Goal: Information Seeking & Learning: Check status

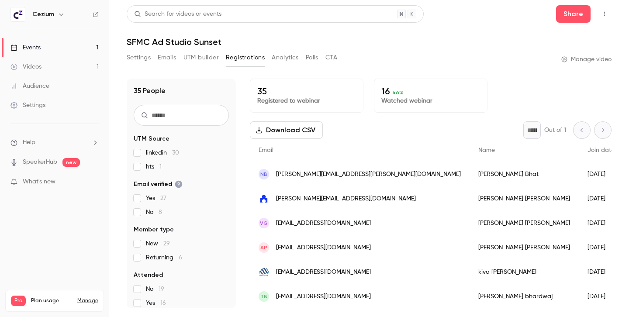
click at [282, 61] on button "Analytics" at bounding box center [285, 58] width 27 height 14
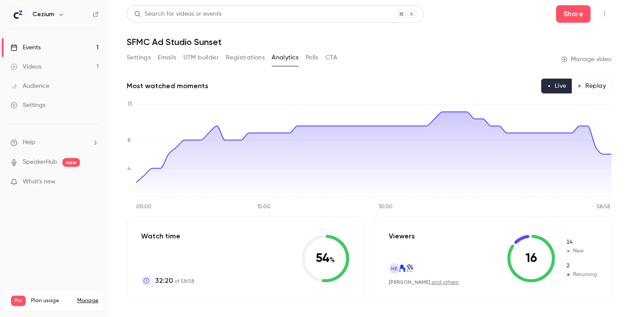
click at [334, 59] on button "CTA" at bounding box center [331, 58] width 12 height 14
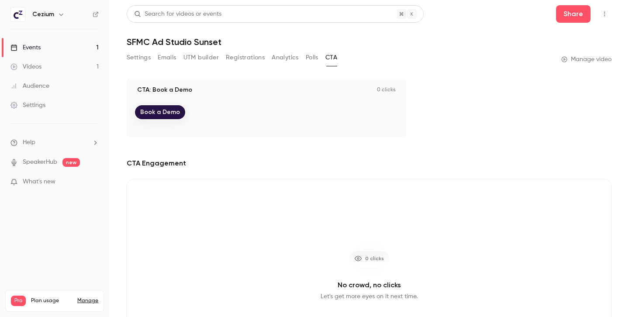
click at [274, 58] on button "Analytics" at bounding box center [285, 58] width 27 height 14
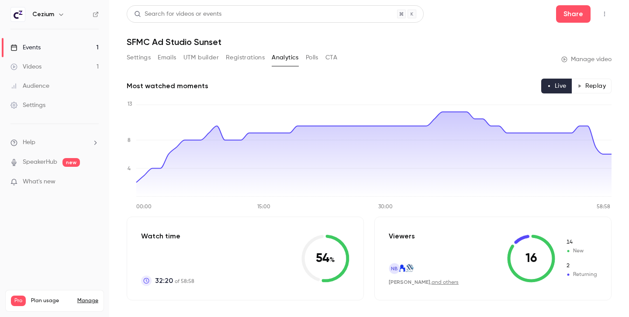
click at [241, 57] on button "Registrations" at bounding box center [245, 58] width 39 height 14
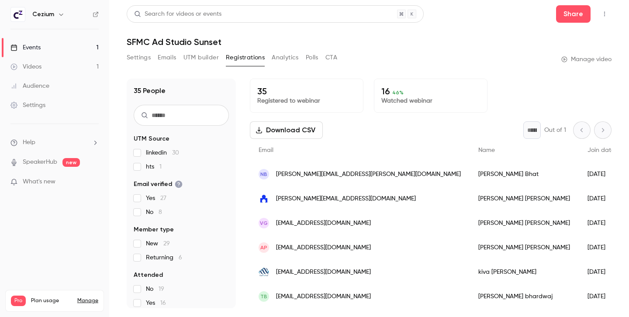
click at [176, 58] on div "Settings Emails UTM builder Registrations Analytics Polls CTA" at bounding box center [232, 58] width 210 height 14
click at [162, 59] on button "Emails" at bounding box center [167, 58] width 18 height 14
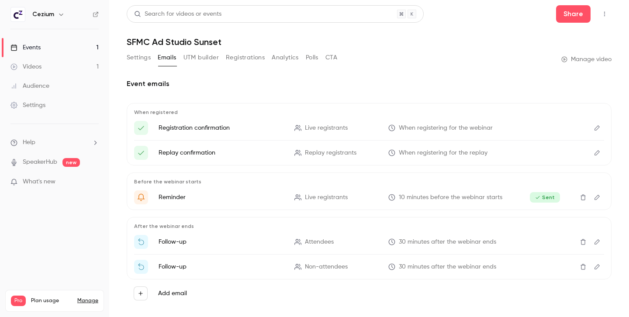
scroll to position [13, 0]
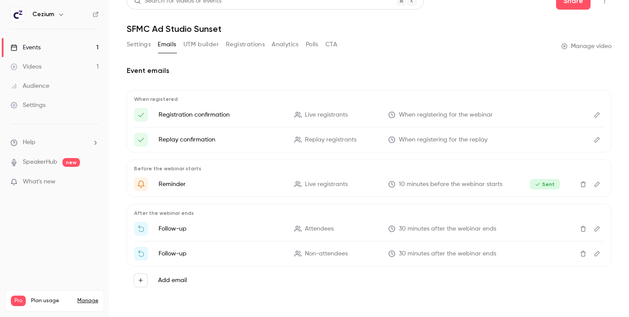
click at [596, 231] on icon "Edit" at bounding box center [596, 229] width 7 height 6
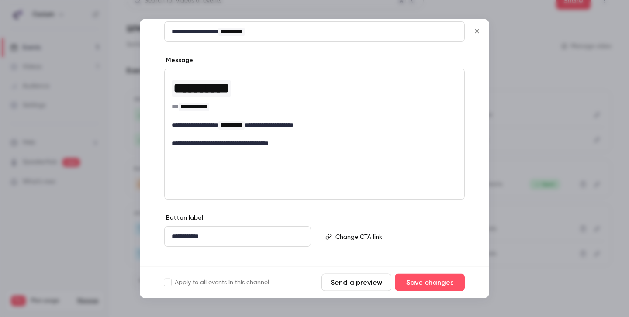
scroll to position [120, 0]
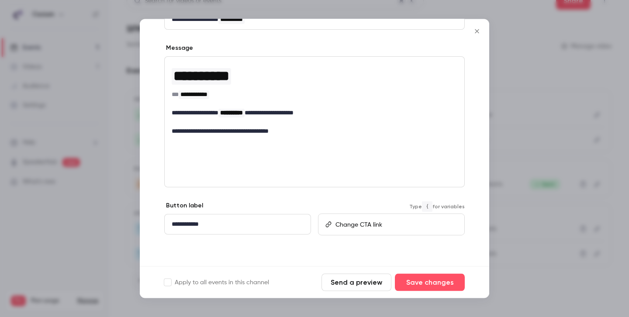
click at [418, 227] on p "editor" at bounding box center [395, 224] width 121 height 9
click at [258, 228] on p "**********" at bounding box center [238, 224] width 132 height 9
click at [478, 30] on icon "Close" at bounding box center [477, 31] width 4 height 4
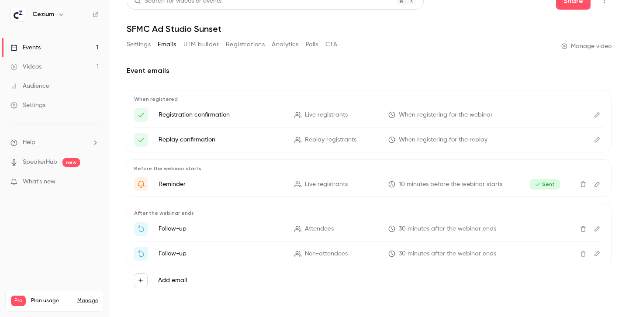
scroll to position [0, 0]
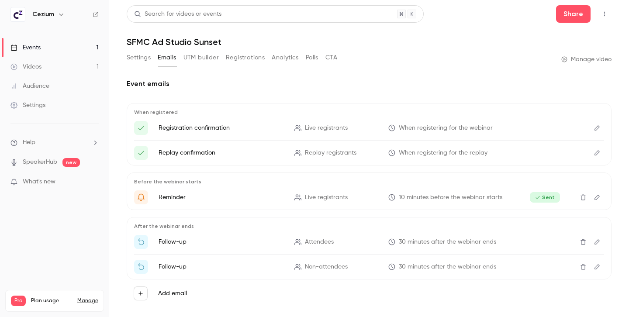
click at [235, 56] on button "Registrations" at bounding box center [245, 58] width 39 height 14
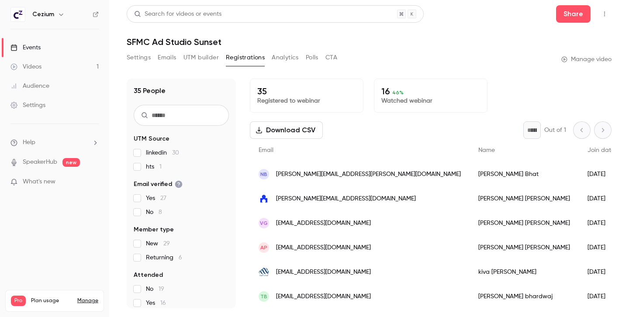
click at [343, 58] on div "Settings Emails UTM builder Registrations Analytics Polls CTA Manage video" at bounding box center [369, 59] width 485 height 17
click at [333, 58] on button "CTA" at bounding box center [331, 58] width 12 height 14
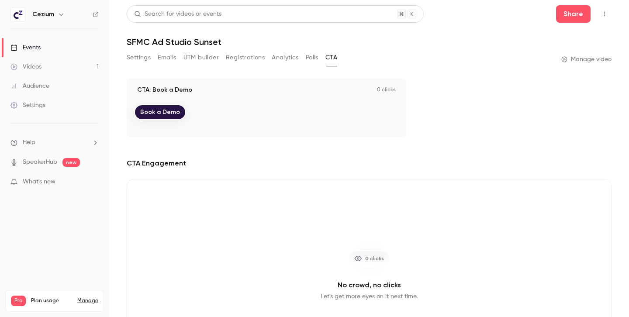
click at [162, 59] on button "Emails" at bounding box center [167, 58] width 18 height 14
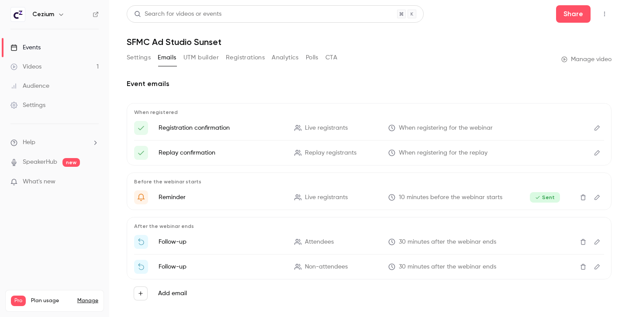
click at [318, 58] on button "Polls" at bounding box center [312, 58] width 13 height 14
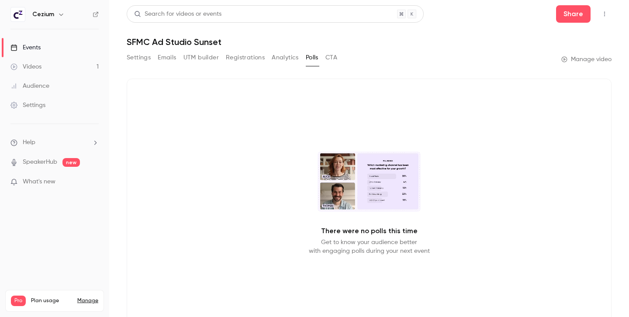
click at [333, 58] on button "CTA" at bounding box center [331, 58] width 12 height 14
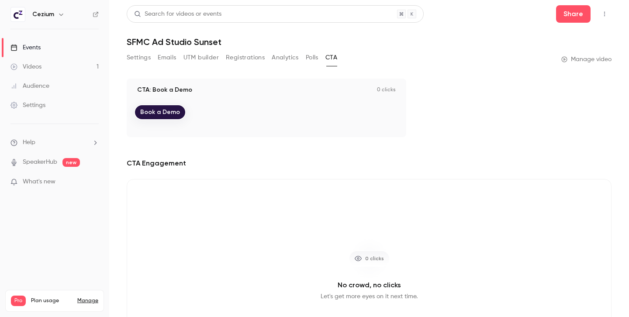
click at [165, 56] on button "Emails" at bounding box center [167, 58] width 18 height 14
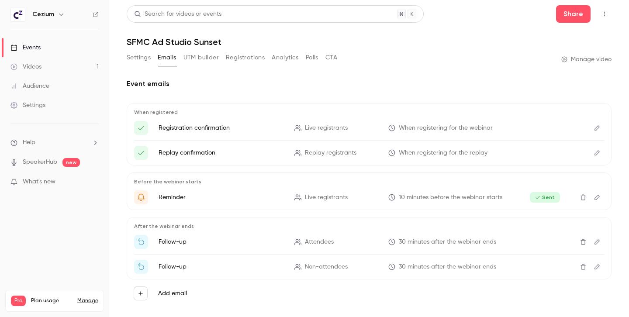
click at [287, 61] on button "Analytics" at bounding box center [285, 58] width 27 height 14
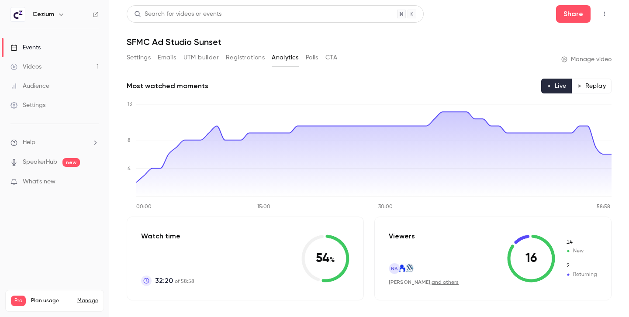
click at [40, 89] on div "Audience" at bounding box center [29, 86] width 39 height 9
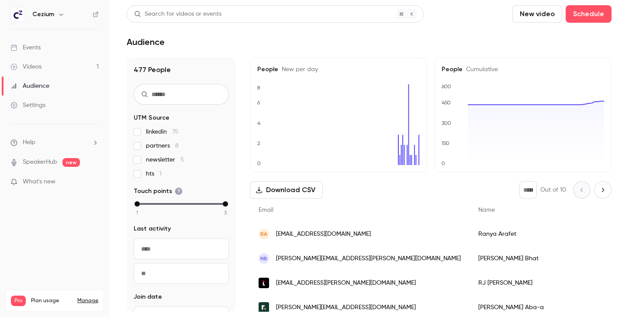
click at [36, 68] on div "Videos" at bounding box center [25, 66] width 31 height 9
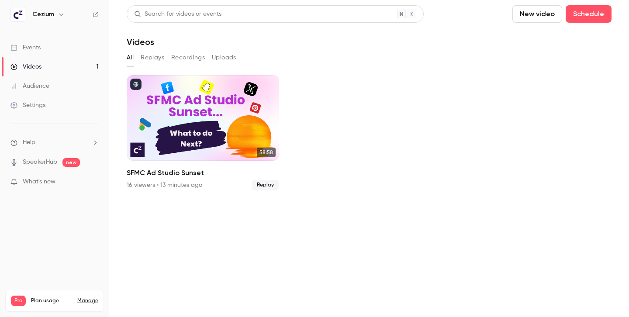
click at [38, 42] on link "Events" at bounding box center [54, 47] width 109 height 19
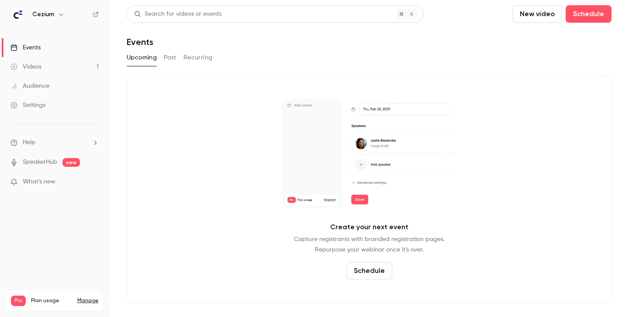
click at [171, 58] on button "Past" at bounding box center [170, 58] width 13 height 14
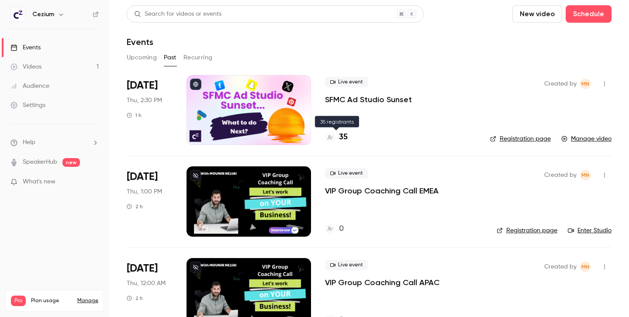
click at [344, 138] on h4 "35" at bounding box center [343, 137] width 9 height 12
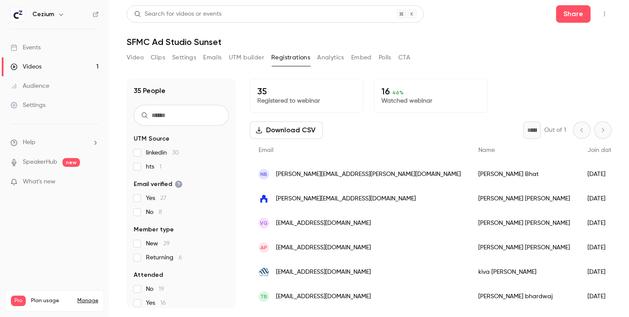
click at [34, 67] on div "Videos" at bounding box center [25, 66] width 31 height 9
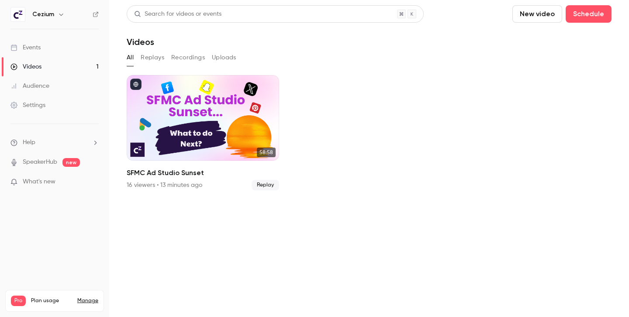
click at [154, 57] on button "Replays" at bounding box center [153, 58] width 24 height 14
click at [129, 57] on button "All" at bounding box center [130, 58] width 7 height 14
click at [190, 58] on button "Recordings" at bounding box center [188, 58] width 34 height 14
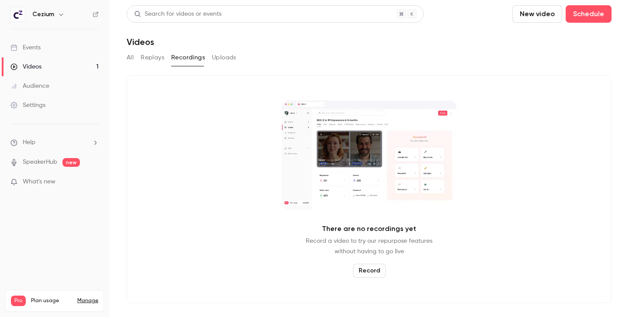
click at [153, 55] on button "Replays" at bounding box center [153, 58] width 24 height 14
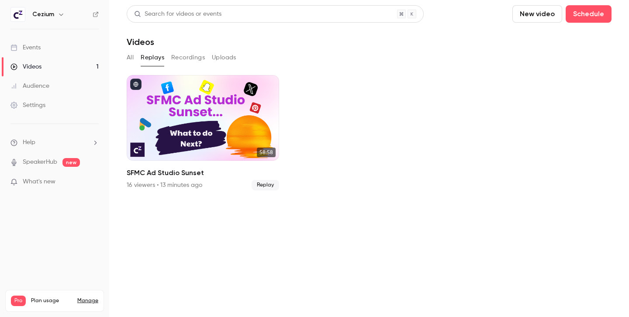
click at [34, 48] on div "Events" at bounding box center [25, 47] width 30 height 9
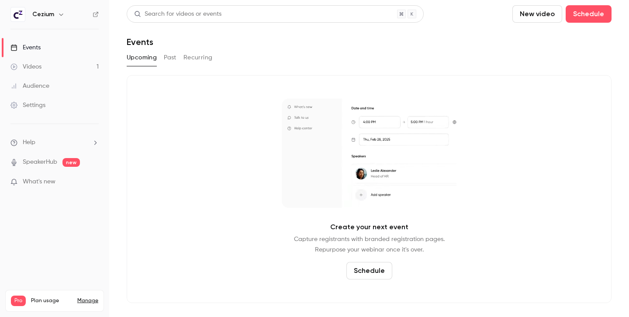
click at [169, 56] on button "Past" at bounding box center [170, 58] width 13 height 14
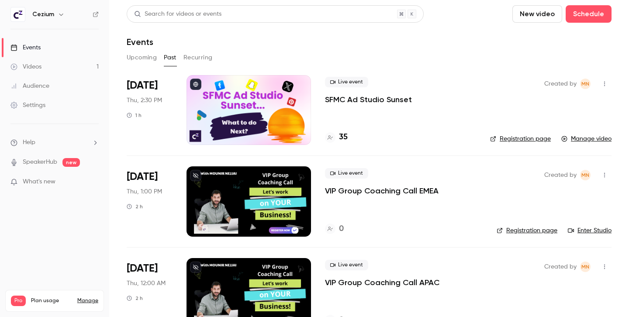
click at [606, 83] on icon "button" at bounding box center [604, 84] width 7 height 6
click at [343, 52] on div at bounding box center [314, 158] width 629 height 317
click at [32, 106] on div "Settings" at bounding box center [27, 105] width 35 height 9
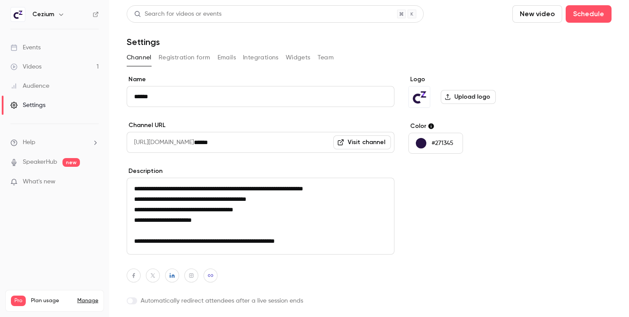
click at [324, 58] on button "Team" at bounding box center [325, 58] width 17 height 14
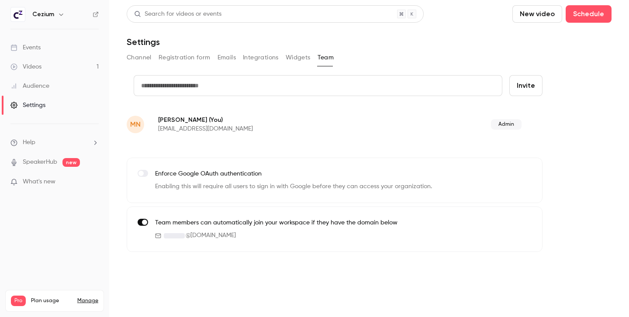
click at [294, 60] on button "Widgets" at bounding box center [298, 58] width 25 height 14
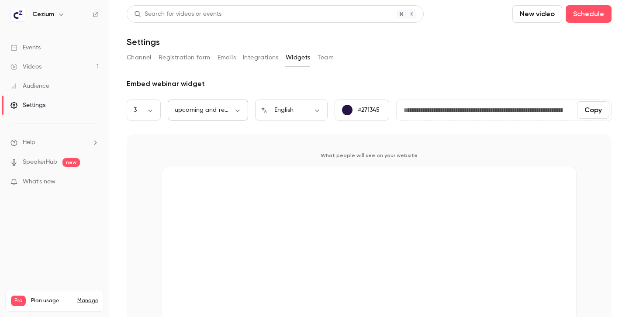
click at [240, 112] on body "**********" at bounding box center [314, 158] width 629 height 317
click at [240, 112] on div at bounding box center [314, 158] width 629 height 317
click at [141, 56] on button "Channel" at bounding box center [139, 58] width 25 height 14
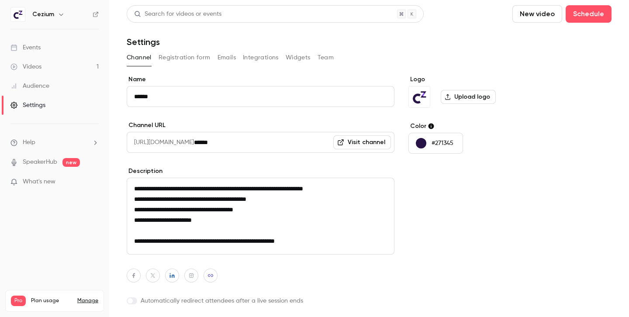
scroll to position [25, 0]
click at [44, 47] on link "Events" at bounding box center [54, 47] width 109 height 19
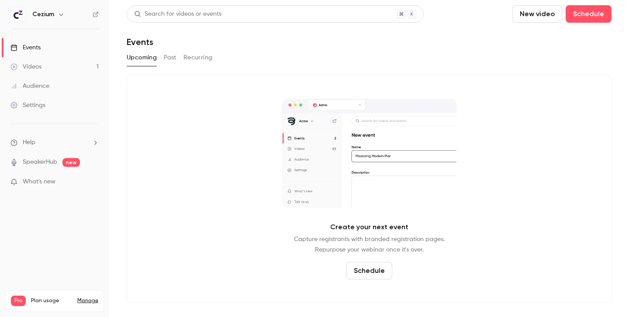
click at [167, 59] on button "Past" at bounding box center [170, 58] width 13 height 14
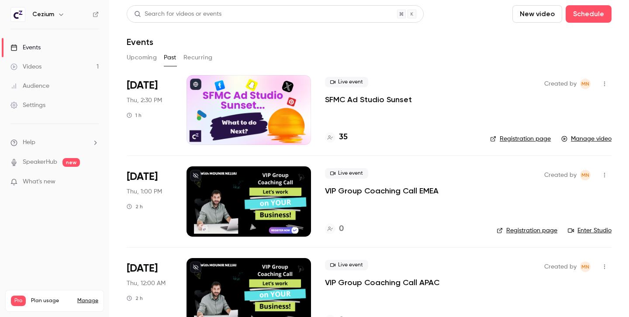
click at [345, 138] on h4 "35" at bounding box center [343, 137] width 9 height 12
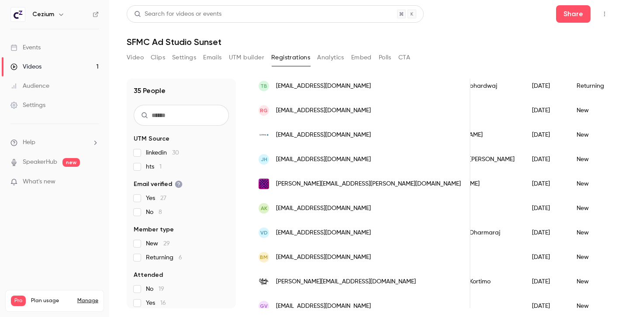
scroll to position [190, 0]
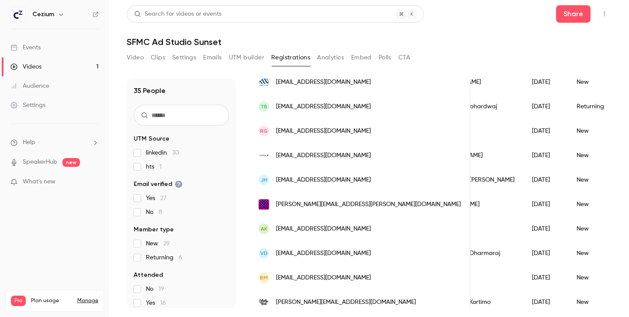
click at [139, 56] on button "Video" at bounding box center [135, 58] width 17 height 14
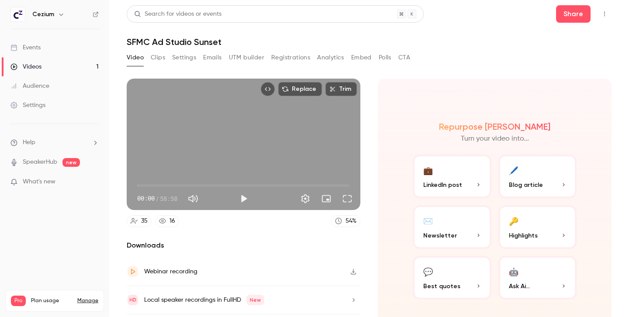
scroll to position [25, 0]
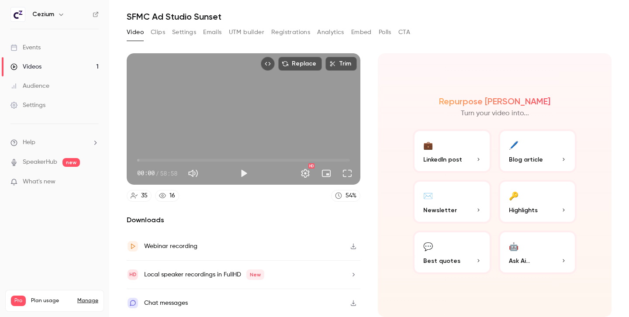
click at [537, 155] on span "Blog article" at bounding box center [526, 159] width 34 height 9
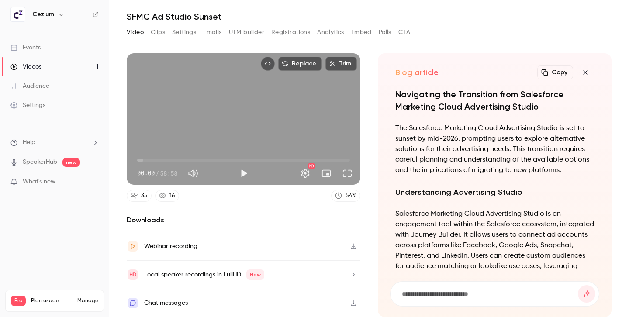
scroll to position [0, 0]
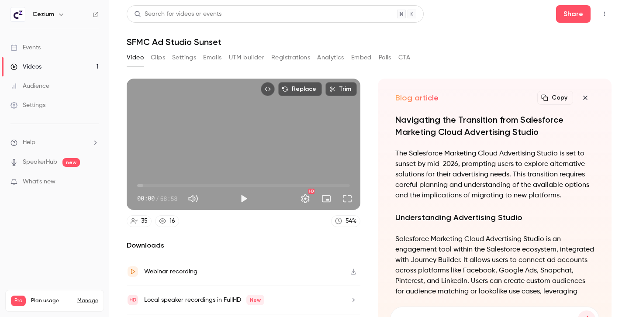
click at [559, 102] on button "Copy" at bounding box center [555, 98] width 36 height 14
click at [588, 97] on icon "button" at bounding box center [585, 97] width 10 height 7
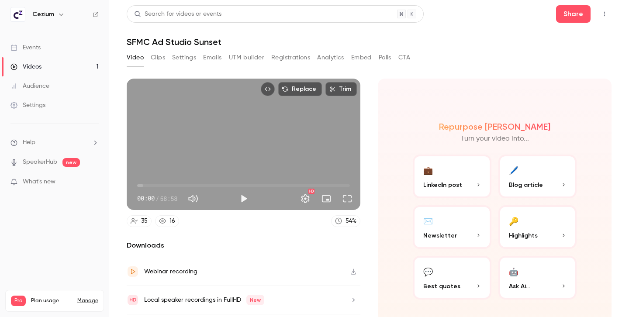
scroll to position [25, 0]
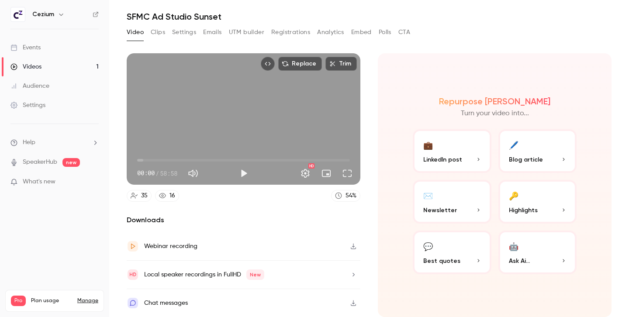
click at [537, 204] on button "🔑 Highlights" at bounding box center [537, 202] width 79 height 44
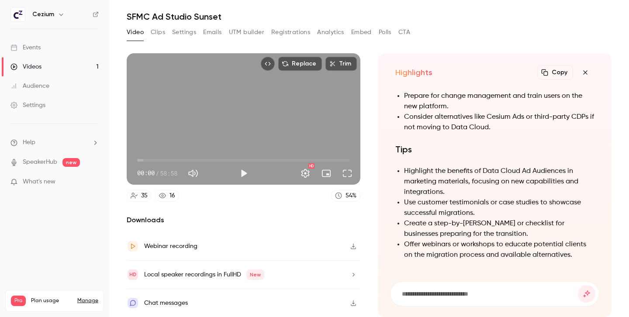
click at [588, 70] on icon "button" at bounding box center [585, 72] width 10 height 7
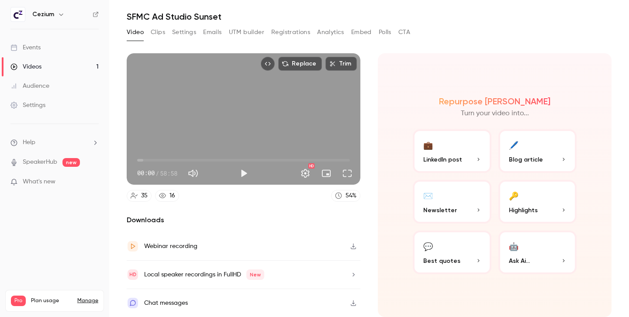
click at [462, 250] on button "💬 Best quotes" at bounding box center [452, 252] width 79 height 44
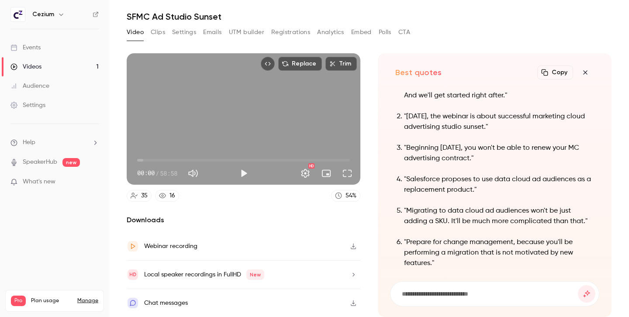
scroll to position [-79, 0]
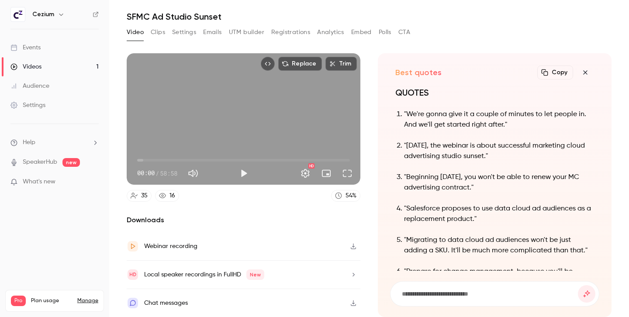
click at [588, 71] on icon "button" at bounding box center [585, 72] width 10 height 7
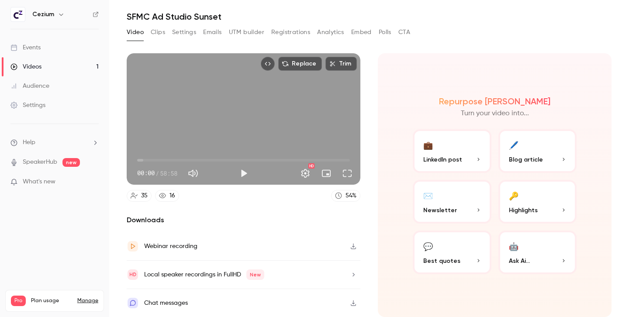
click at [452, 200] on button "✉️ Newsletter" at bounding box center [452, 202] width 79 height 44
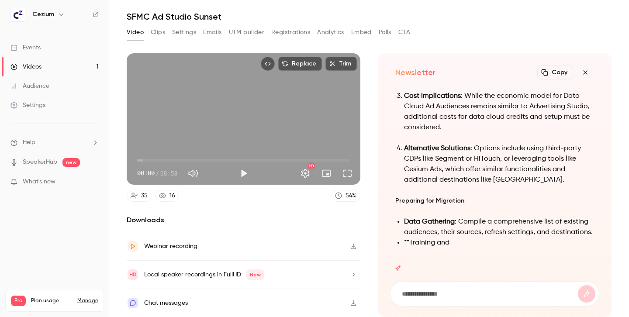
click at [246, 30] on button "UTM builder" at bounding box center [246, 32] width 35 height 14
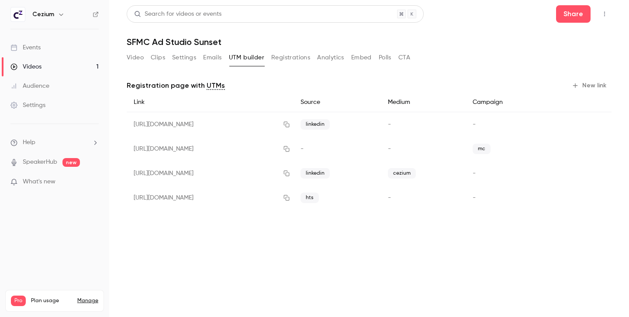
click at [217, 127] on div "[URL][DOMAIN_NAME]" at bounding box center [210, 124] width 167 height 25
click at [293, 128] on button "button" at bounding box center [286, 124] width 14 height 14
click at [138, 58] on button "Video" at bounding box center [135, 58] width 17 height 14
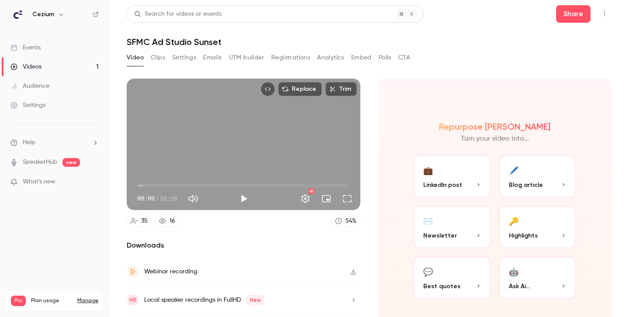
click at [158, 57] on button "Clips" at bounding box center [158, 58] width 14 height 14
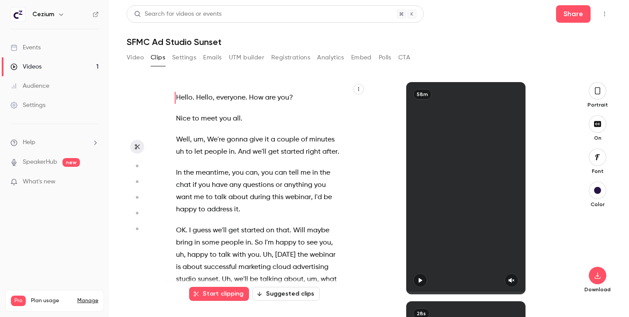
click at [292, 296] on button "Suggested clips" at bounding box center [285, 294] width 67 height 14
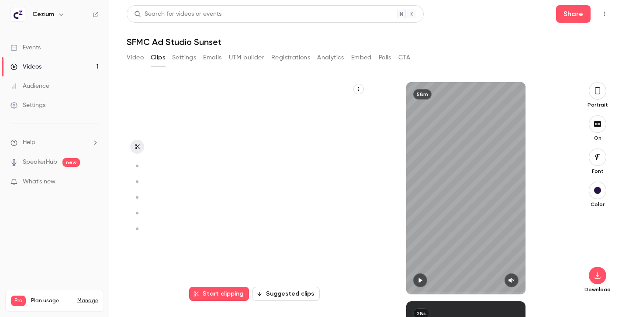
scroll to position [219, 0]
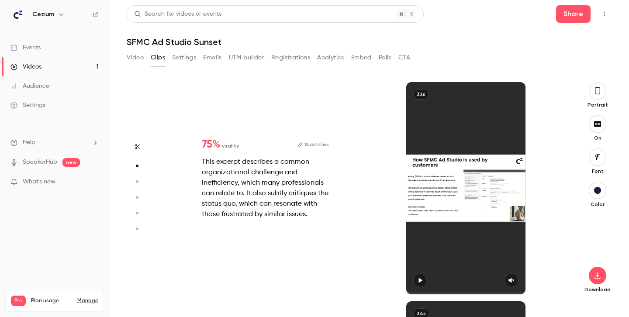
type input "*"
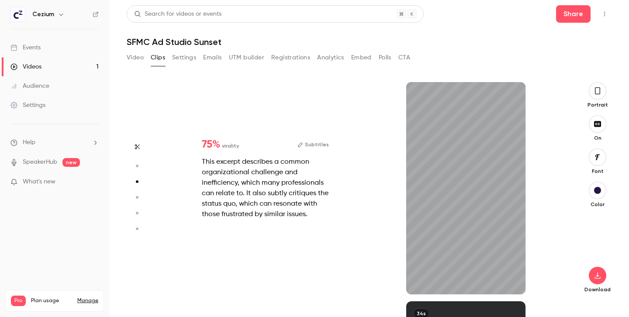
scroll to position [438, 0]
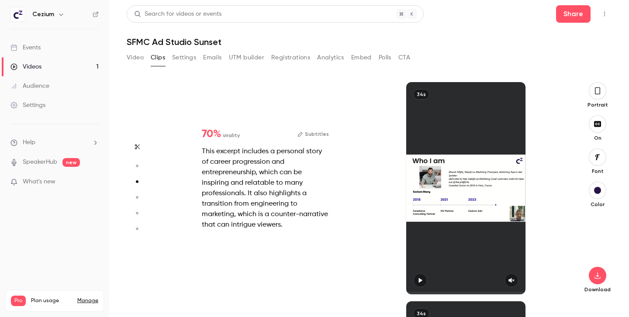
type input "*"
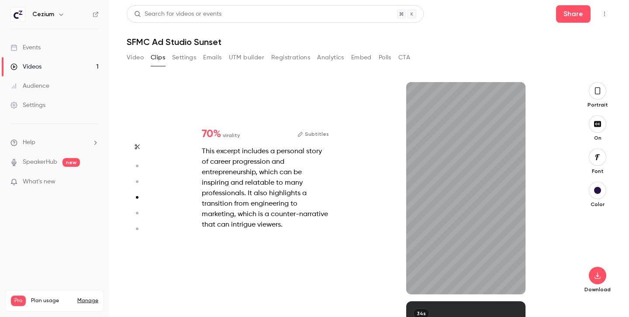
type input "*"
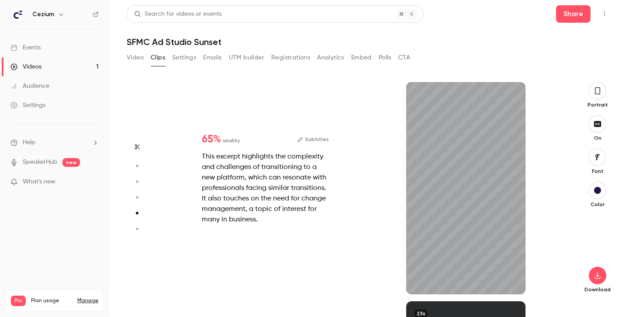
scroll to position [877, 0]
type input "*"
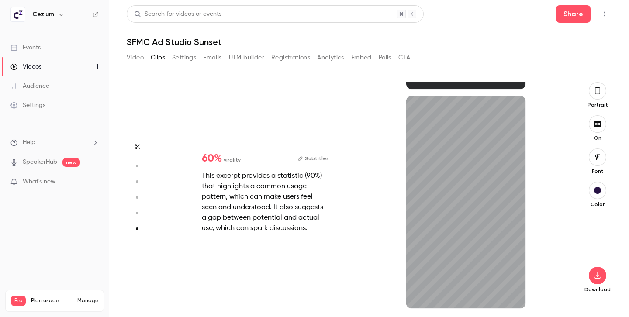
scroll to position [1082, 0]
type input "****"
click at [333, 57] on button "Analytics" at bounding box center [330, 58] width 27 height 14
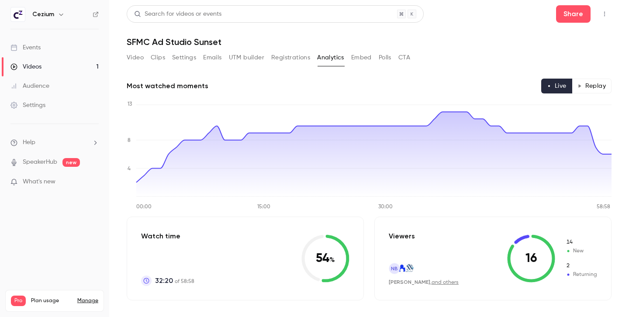
click at [597, 84] on button "Replay" at bounding box center [591, 86] width 40 height 15
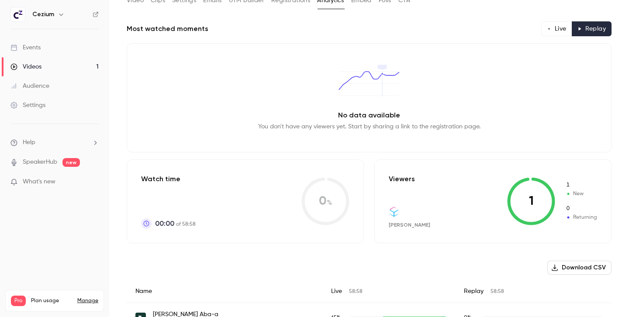
scroll to position [75, 0]
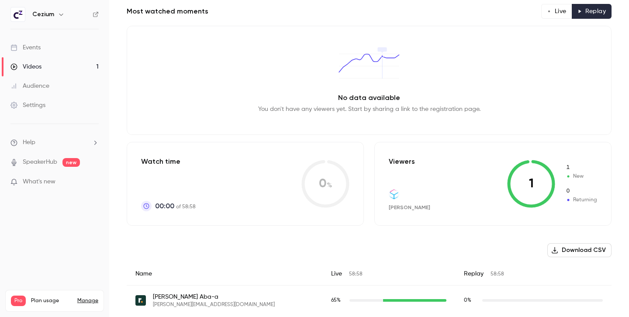
click at [424, 207] on span "[PERSON_NAME]" at bounding box center [409, 207] width 41 height 6
drag, startPoint x: 433, startPoint y: 209, endPoint x: 389, endPoint y: 209, distance: 44.1
click at [389, 209] on div "Viewers [PERSON_NAME] 1 1 New 0 Returning" at bounding box center [492, 184] width 237 height 84
copy span "[PERSON_NAME]"
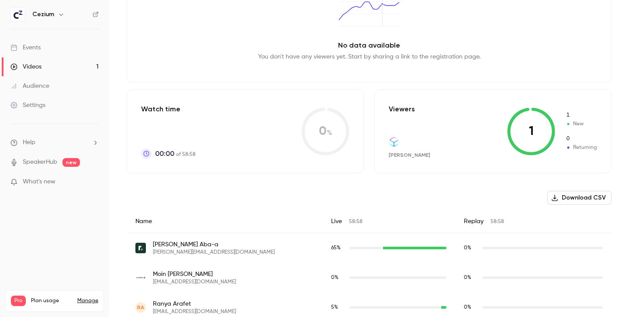
scroll to position [0, 0]
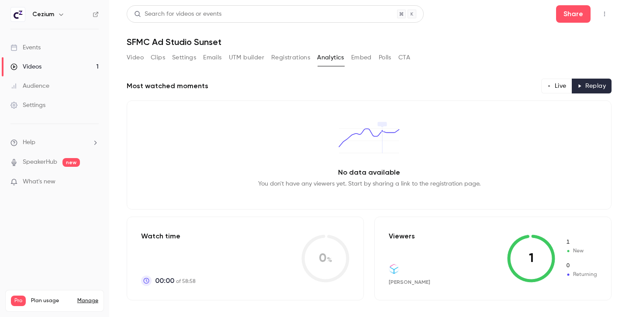
click at [138, 62] on button "Video" at bounding box center [135, 58] width 17 height 14
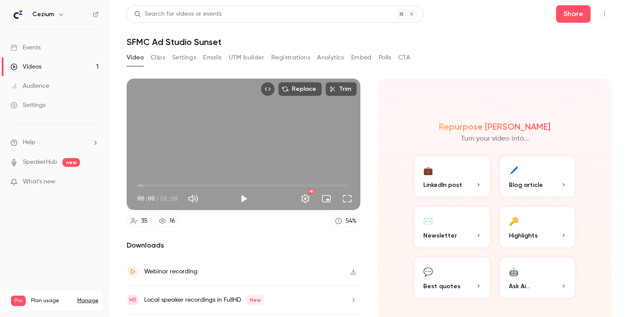
click at [306, 61] on button "Registrations" at bounding box center [290, 58] width 39 height 14
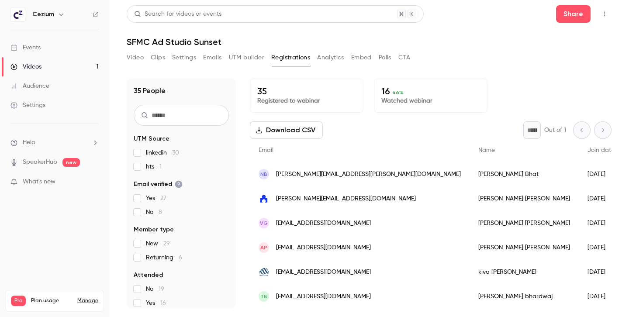
click at [337, 58] on button "Analytics" at bounding box center [330, 58] width 27 height 14
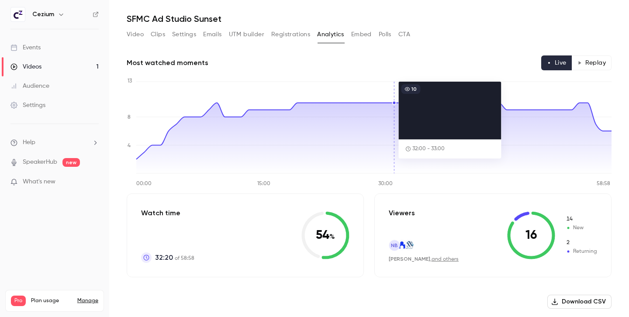
scroll to position [3, 0]
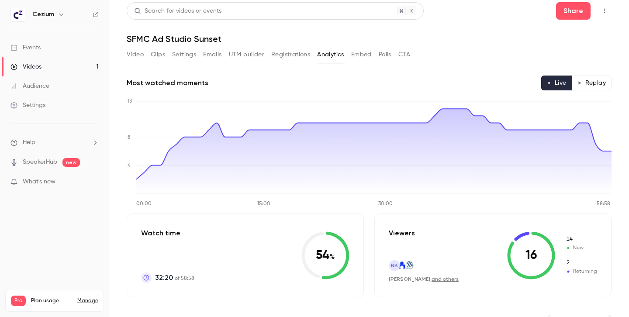
click at [599, 82] on button "Replay" at bounding box center [591, 83] width 40 height 15
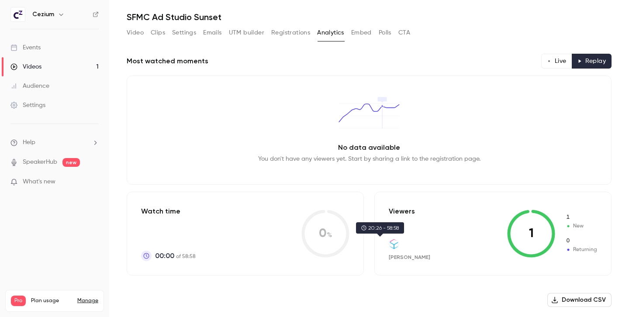
scroll to position [0, 0]
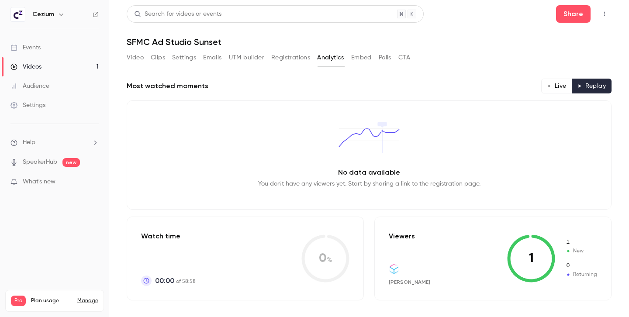
click at [552, 87] on button "Live" at bounding box center [556, 86] width 31 height 15
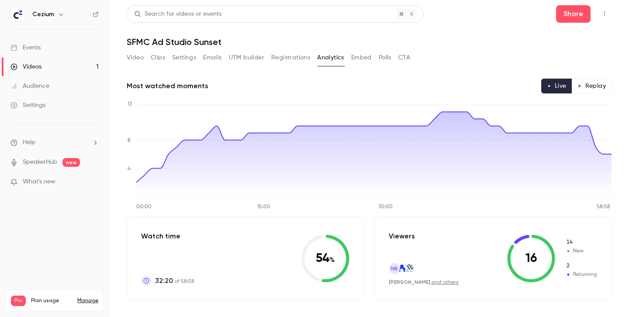
click at [131, 60] on button "Video" at bounding box center [135, 58] width 17 height 14
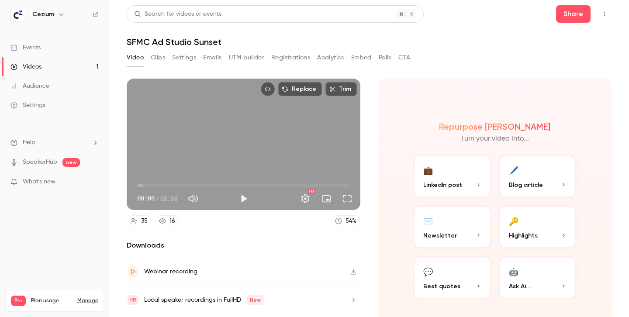
click at [295, 55] on button "Registrations" at bounding box center [290, 58] width 39 height 14
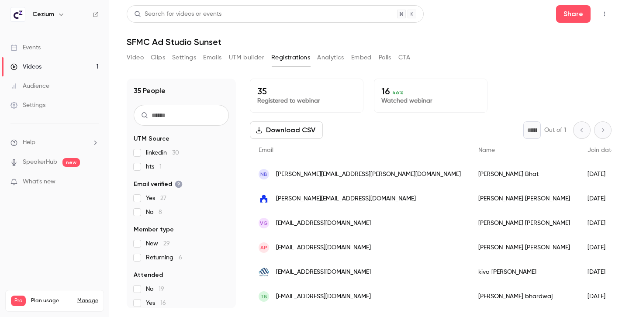
click at [403, 60] on button "CTA" at bounding box center [404, 58] width 12 height 14
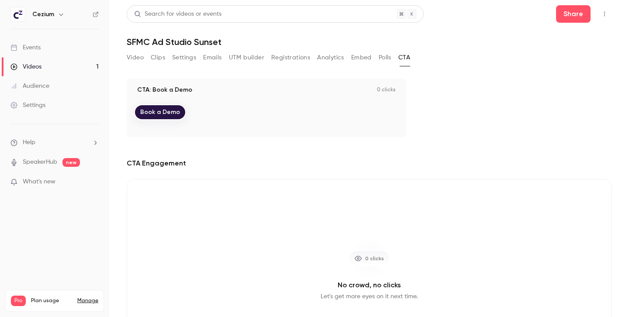
click at [132, 59] on button "Video" at bounding box center [135, 58] width 17 height 14
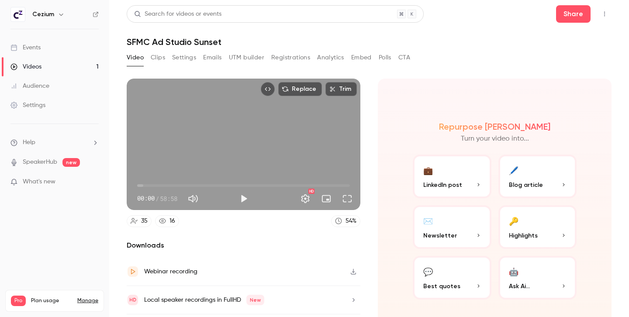
click at [298, 57] on button "Registrations" at bounding box center [290, 58] width 39 height 14
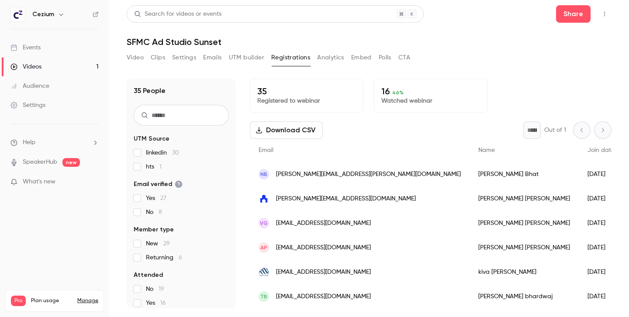
click at [331, 55] on button "Analytics" at bounding box center [330, 58] width 27 height 14
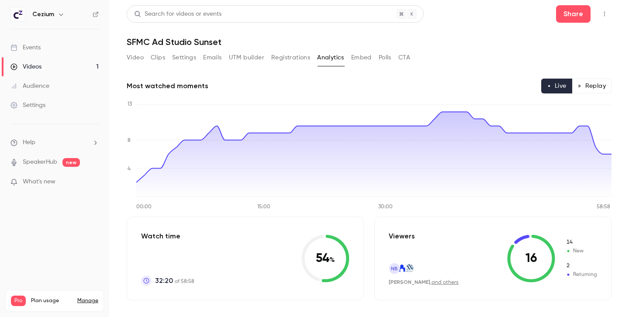
click at [590, 88] on button "Replay" at bounding box center [591, 86] width 40 height 15
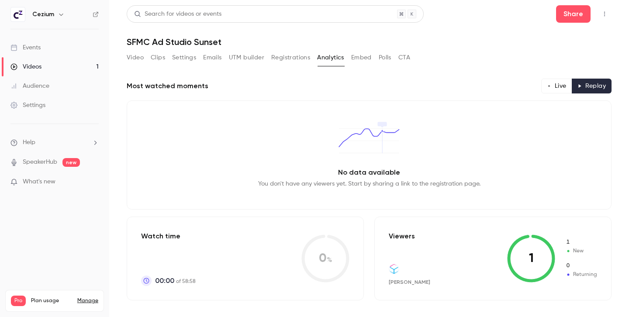
click at [554, 89] on button "Live" at bounding box center [556, 86] width 31 height 15
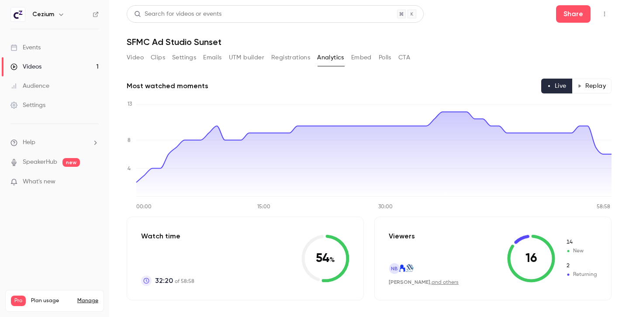
click at [597, 88] on button "Replay" at bounding box center [591, 86] width 40 height 15
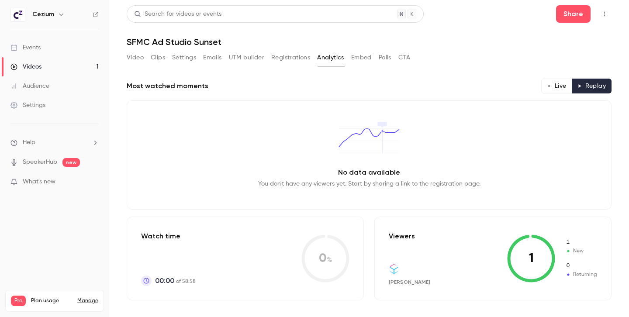
click at [549, 82] on button "Live" at bounding box center [556, 86] width 31 height 15
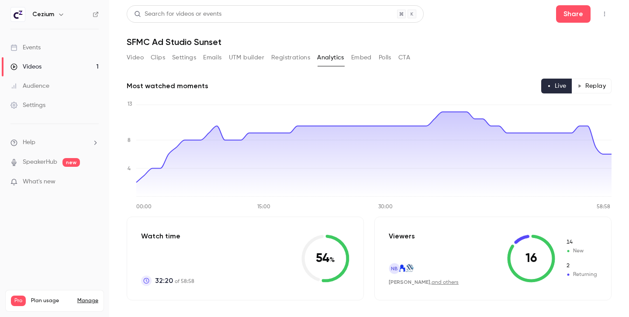
click at [292, 59] on button "Registrations" at bounding box center [290, 58] width 39 height 14
